Goal: Transaction & Acquisition: Purchase product/service

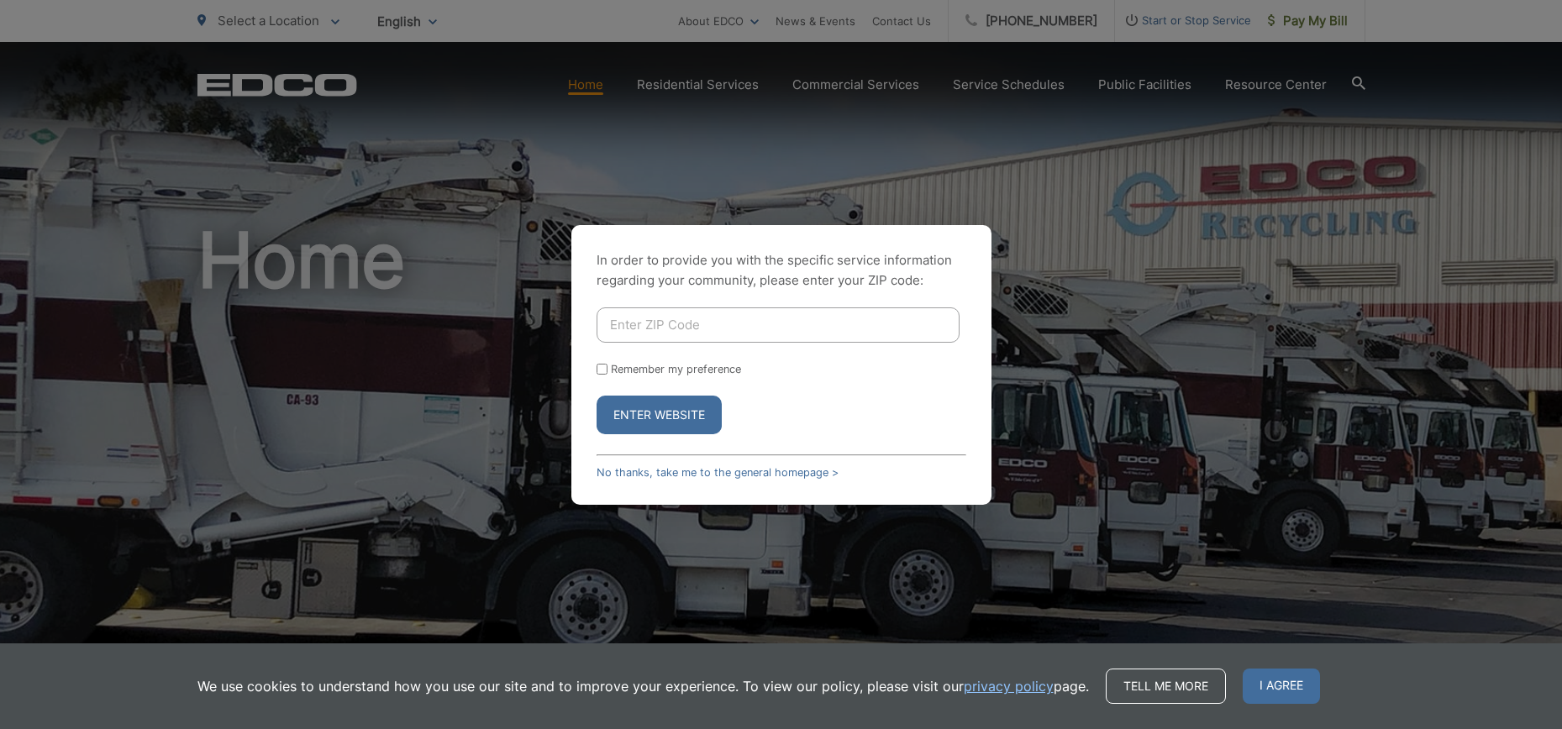
click at [759, 324] on input "Enter ZIP Code" at bounding box center [777, 324] width 363 height 35
type input "92029"
click at [603, 370] on input "Remember my preference" at bounding box center [601, 369] width 11 height 11
checkbox input "true"
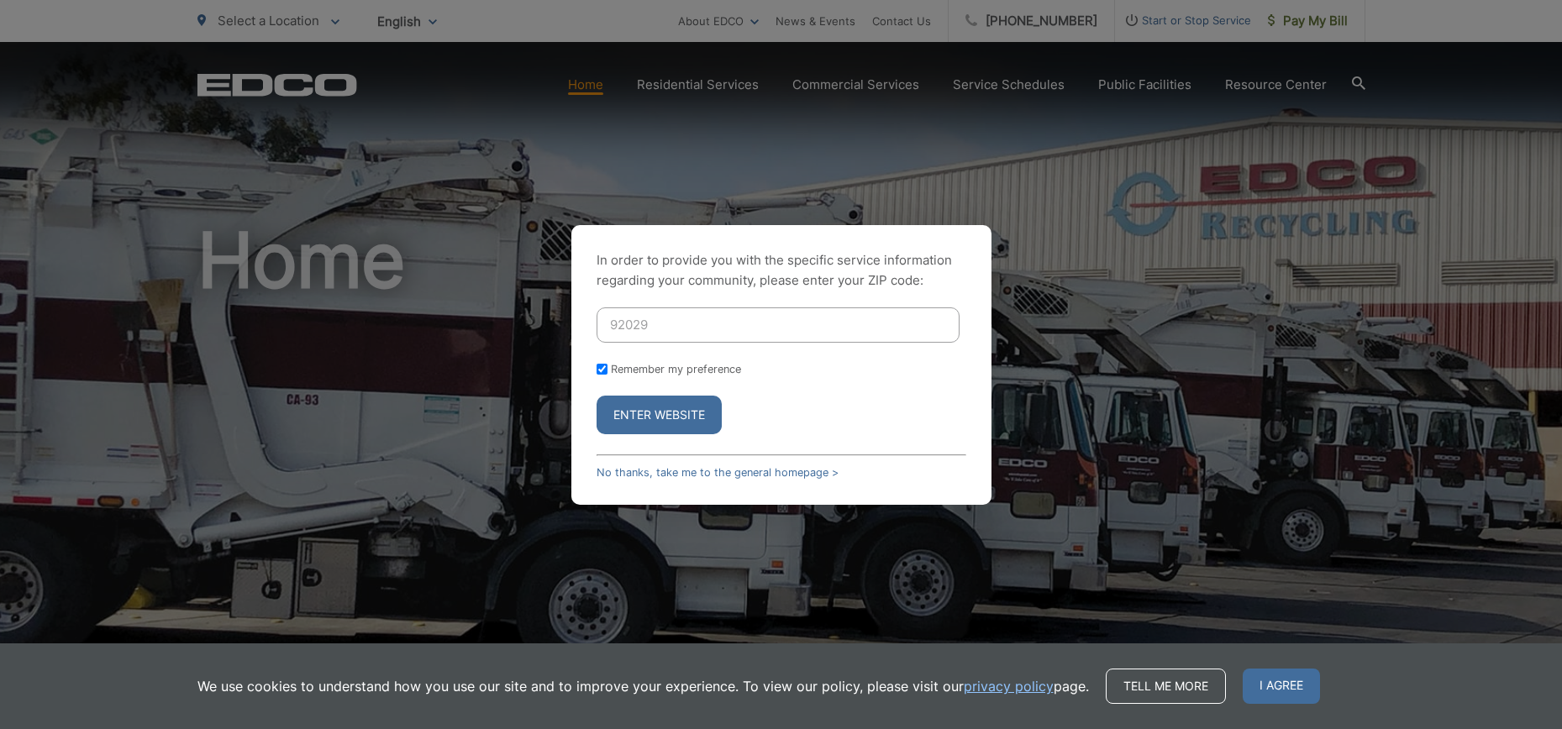
click at [633, 408] on button "Enter Website" at bounding box center [658, 415] width 125 height 39
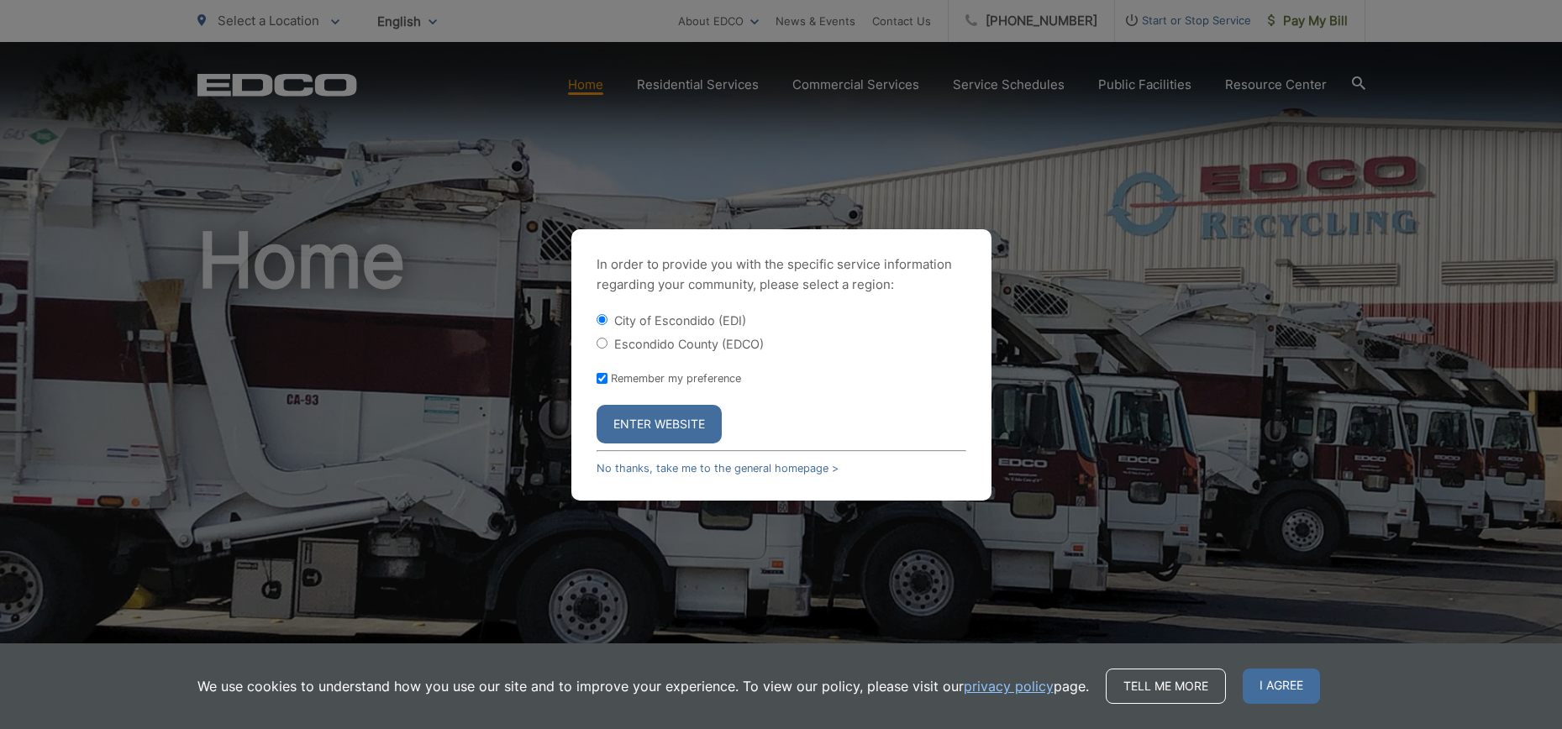
click at [662, 346] on label "Escondido County (EDCO)" at bounding box center [689, 344] width 150 height 14
click at [607, 346] on input "Escondido County (EDCO)" at bounding box center [601, 343] width 11 height 11
radio input "true"
click at [680, 412] on button "Enter Website" at bounding box center [658, 424] width 125 height 39
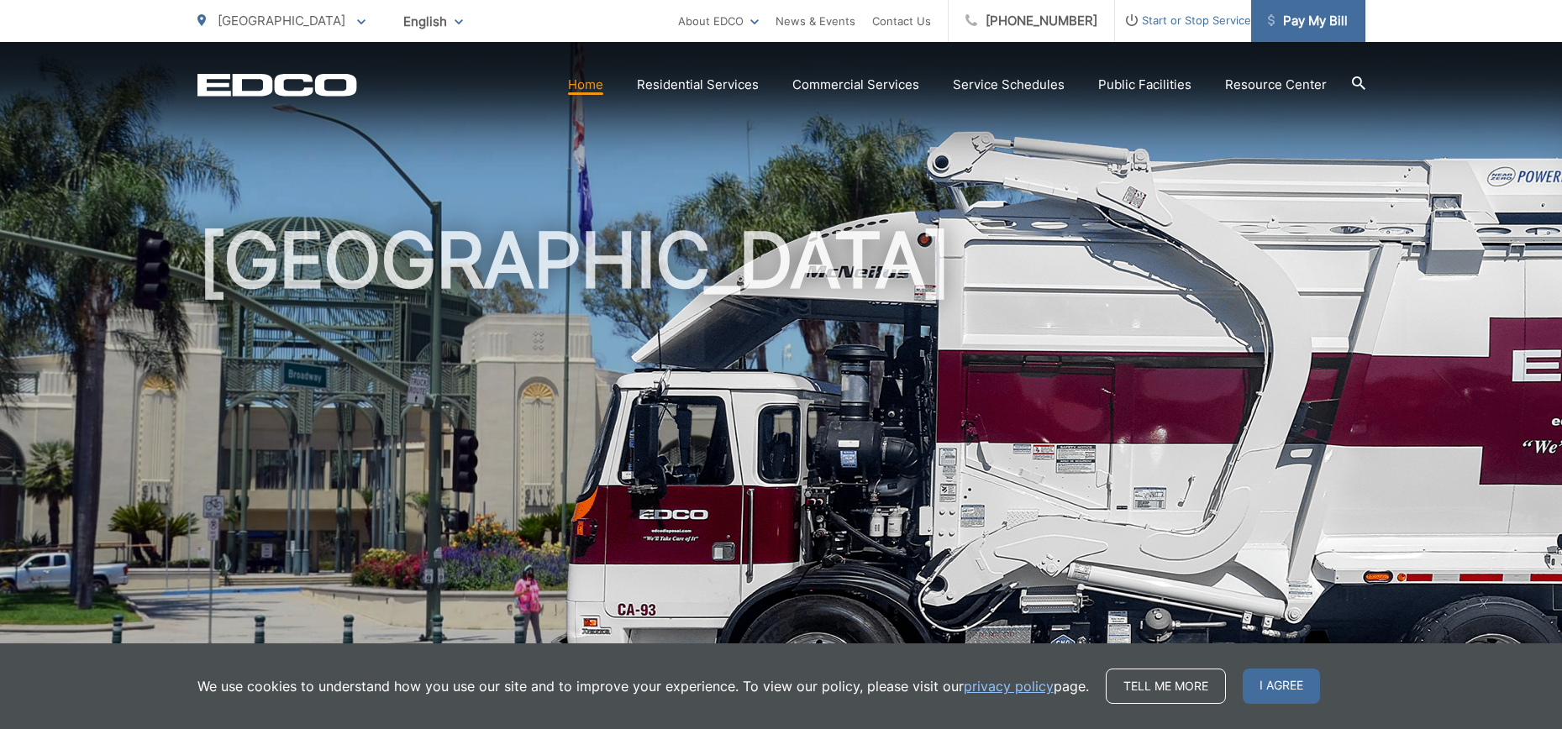
click at [1294, 8] on link "Pay My Bill" at bounding box center [1308, 21] width 114 height 42
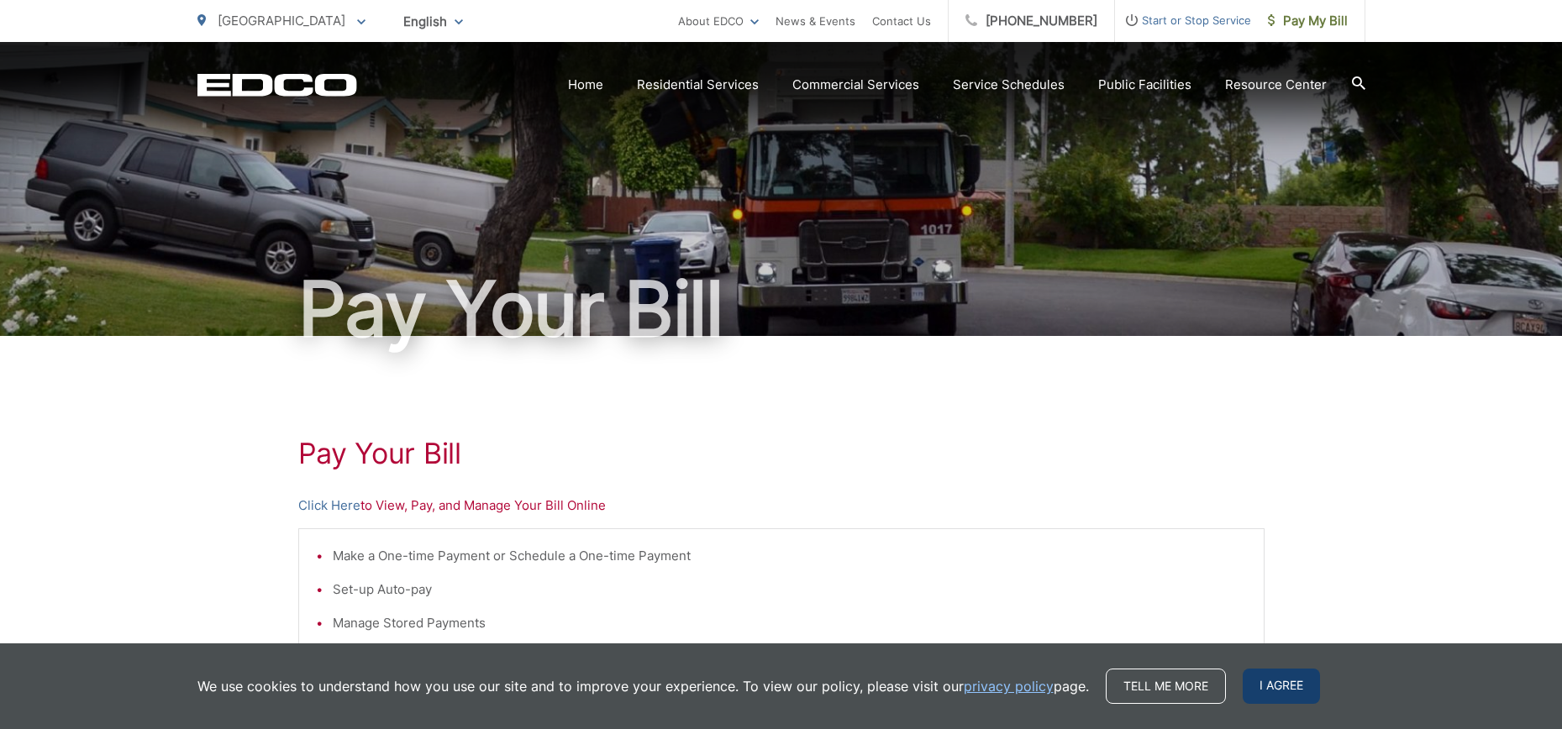
click at [1300, 677] on span "I agree" at bounding box center [1280, 686] width 77 height 35
